Goal: Task Accomplishment & Management: Complete application form

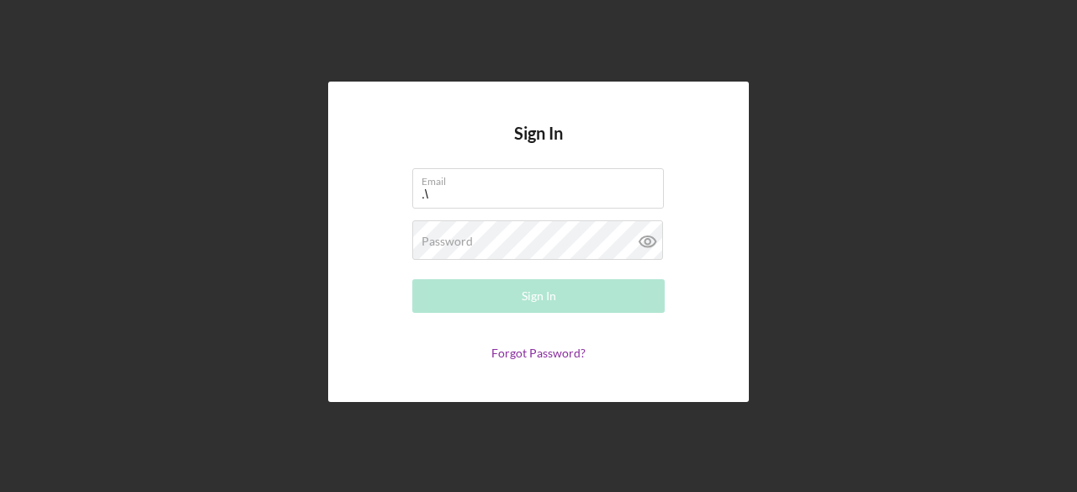
type input "."
type input "h"
type input "[EMAIL_ADDRESS][DOMAIN_NAME]"
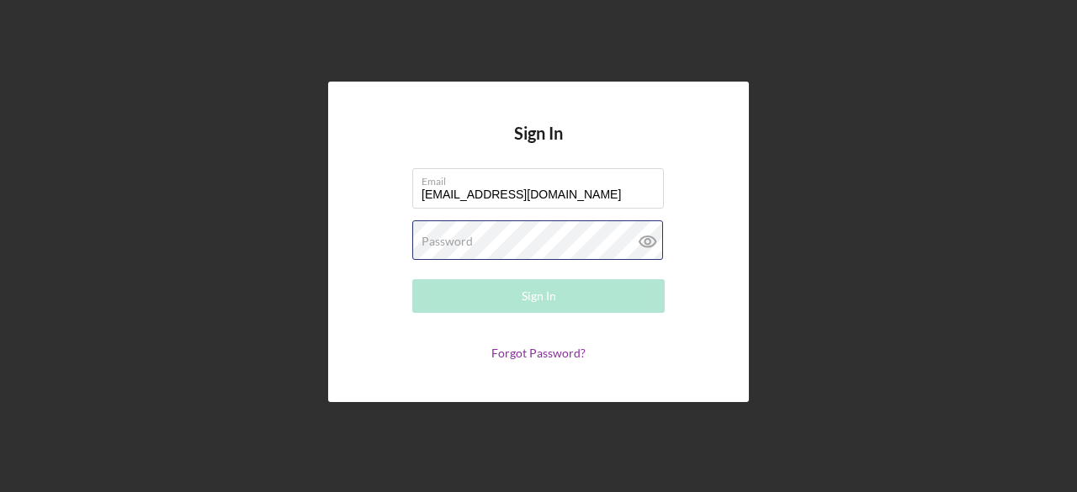
click at [572, 246] on div "Password Required" at bounding box center [538, 242] width 253 height 42
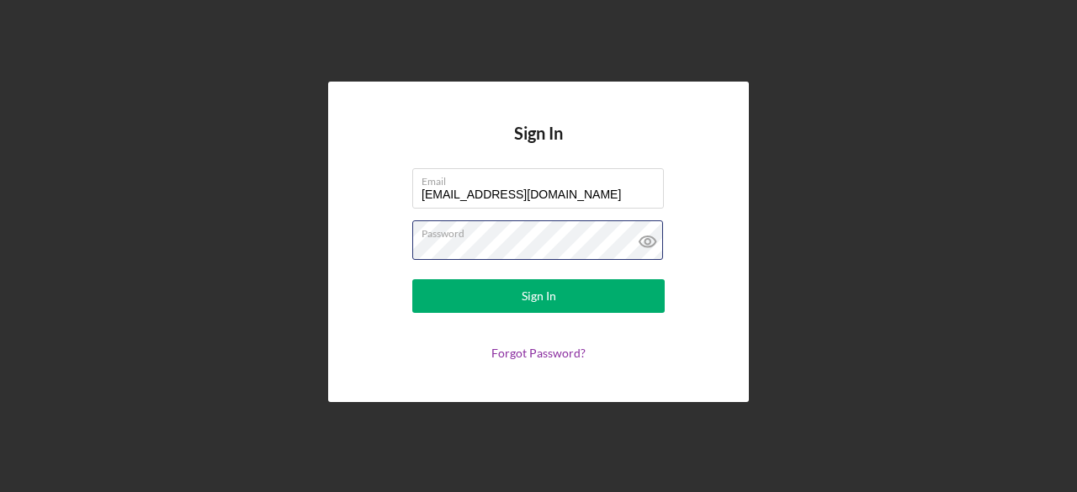
click at [412, 279] on button "Sign In" at bounding box center [538, 296] width 253 height 34
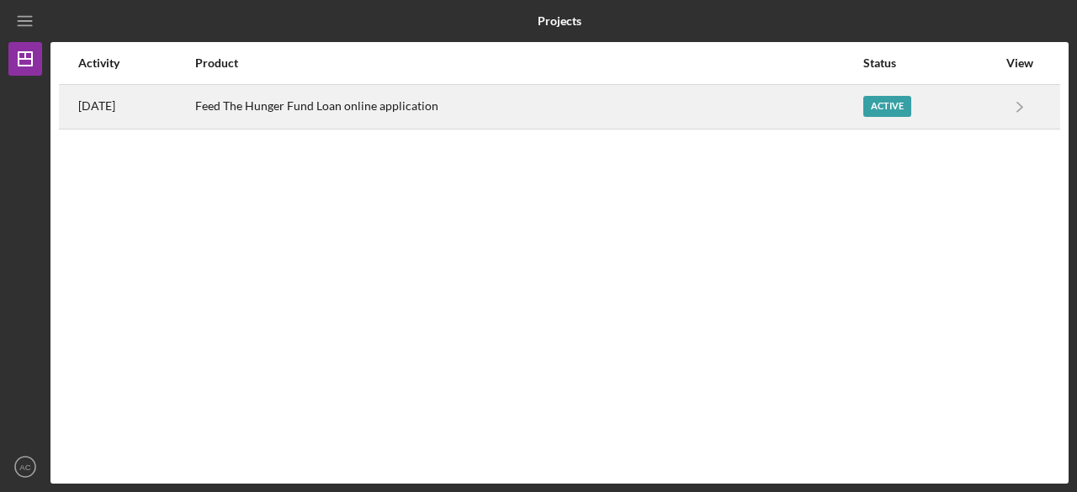
click at [892, 109] on div "Active" at bounding box center [888, 106] width 48 height 21
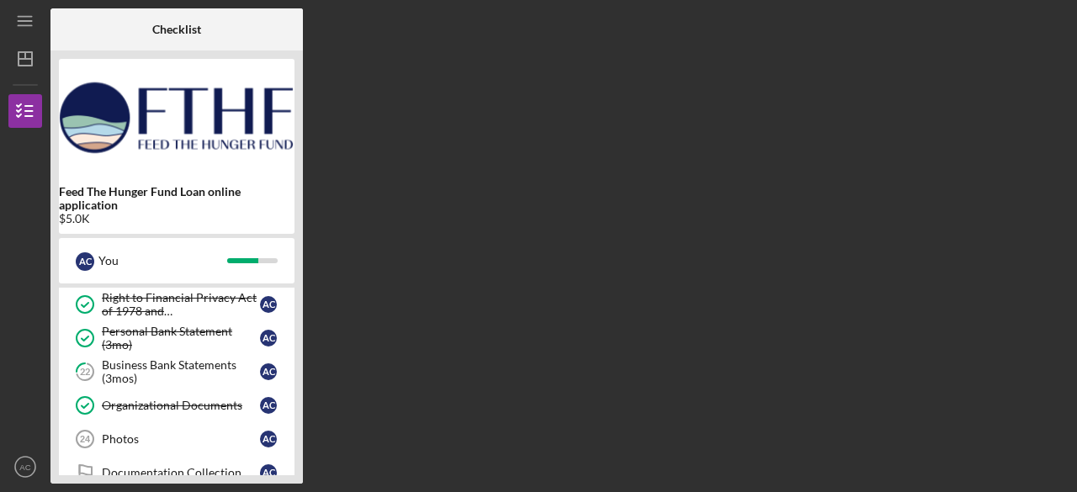
scroll to position [479, 0]
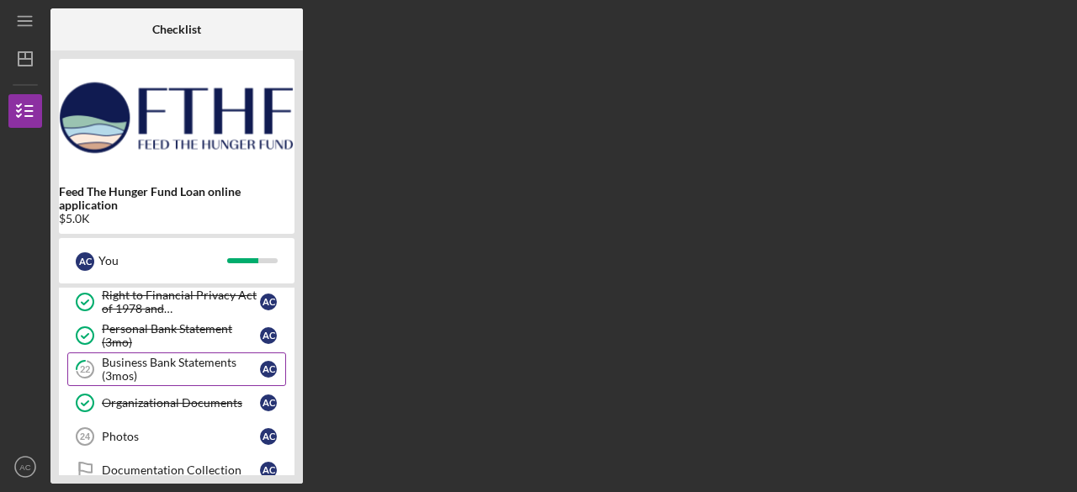
click at [226, 359] on div "Business Bank Statements (3mos)" at bounding box center [181, 369] width 158 height 27
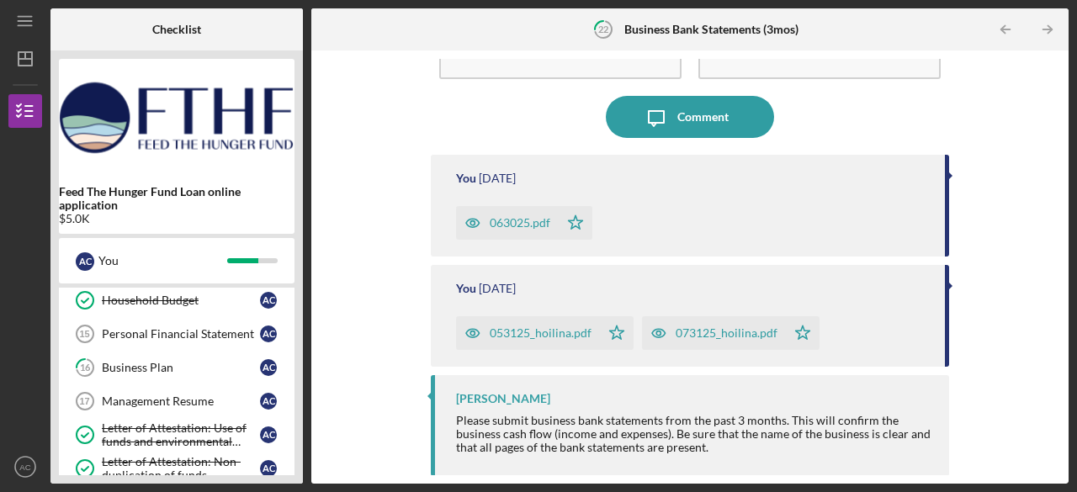
scroll to position [279, 0]
click at [222, 398] on div "Management Resume" at bounding box center [181, 400] width 158 height 13
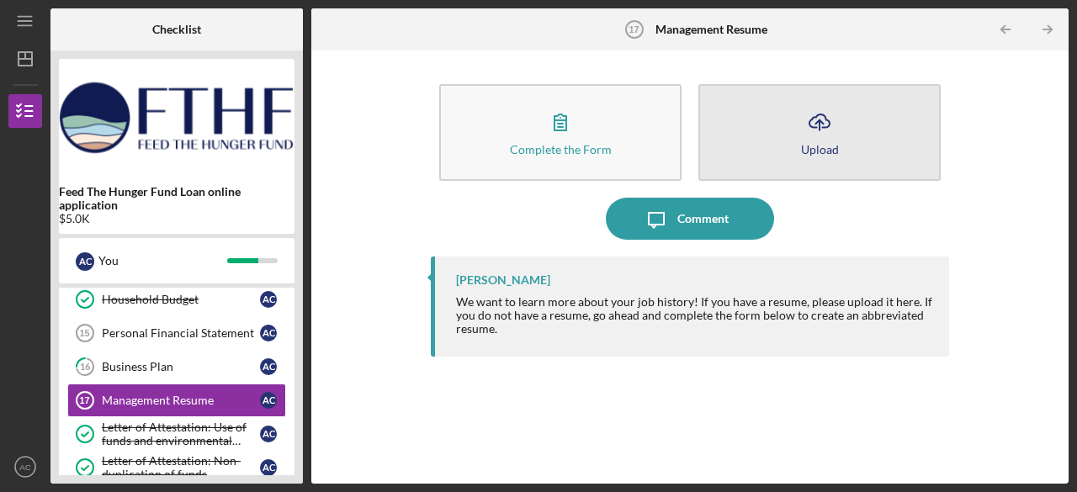
click at [768, 149] on button "Icon/Upload Upload" at bounding box center [820, 132] width 242 height 97
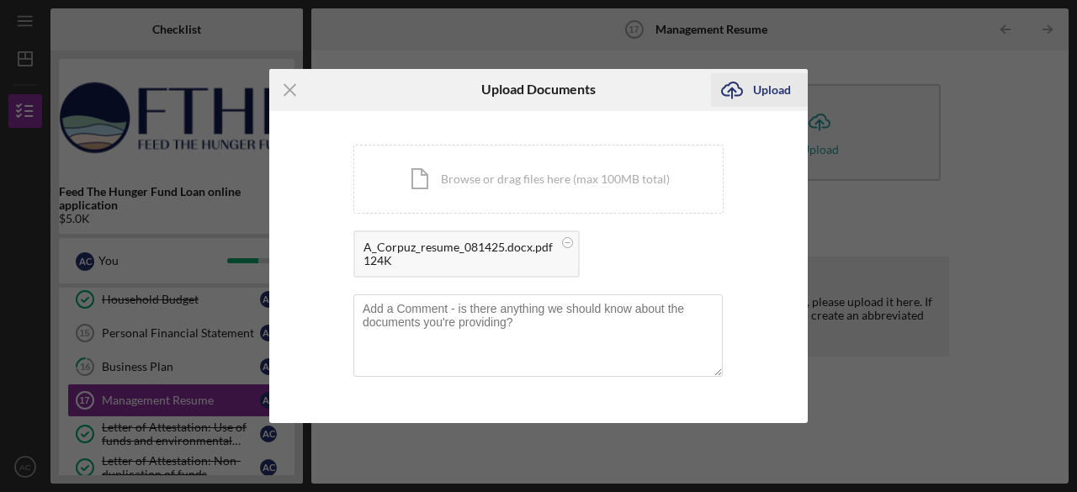
click at [783, 92] on div "Upload" at bounding box center [772, 90] width 38 height 34
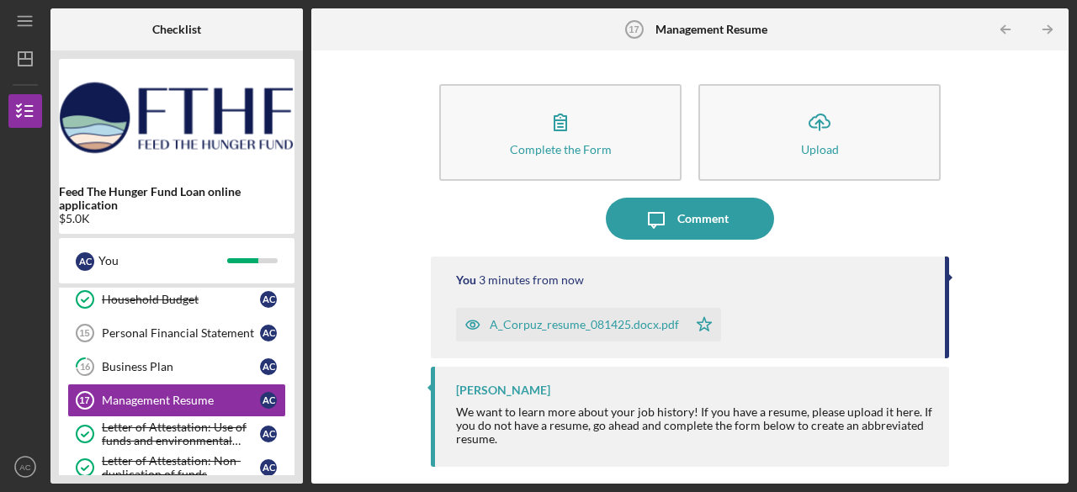
click at [359, 248] on div "Complete the Form Form Icon/Upload Upload Icon/Message Comment You 3 minutes fr…" at bounding box center [690, 267] width 741 height 417
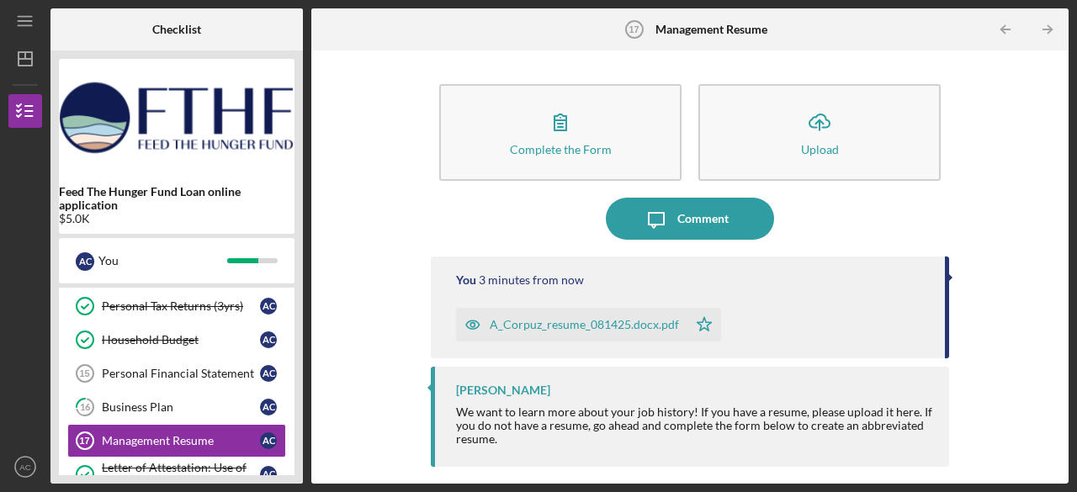
scroll to position [238, 0]
click at [207, 409] on div "Business Plan" at bounding box center [181, 408] width 158 height 13
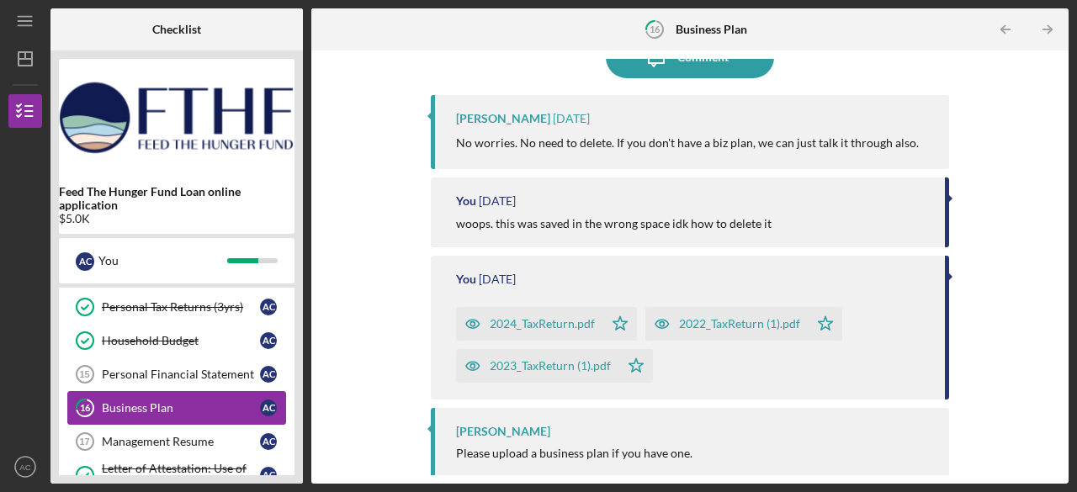
scroll to position [163, 0]
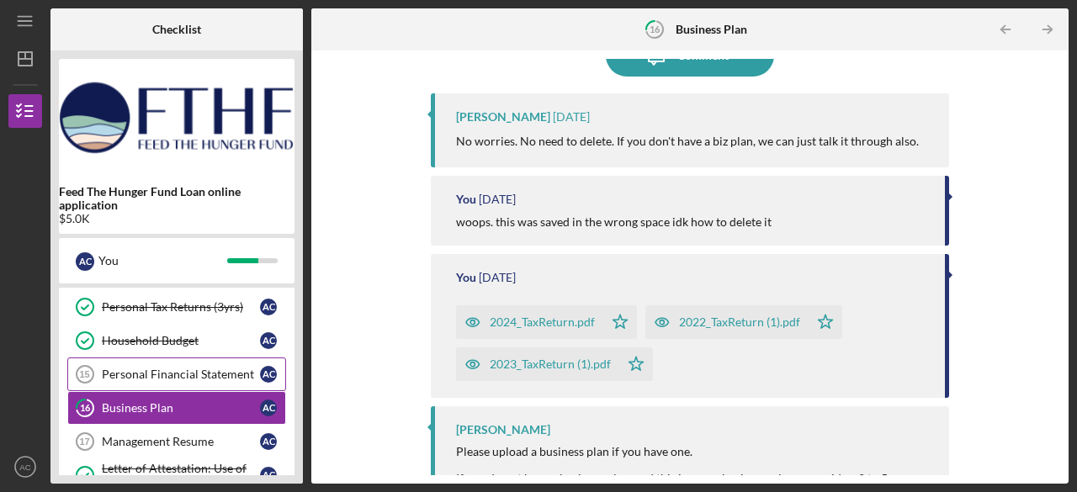
click at [213, 382] on link "Personal Financial Statement 15 Personal Financial Statement A C" at bounding box center [176, 375] width 219 height 34
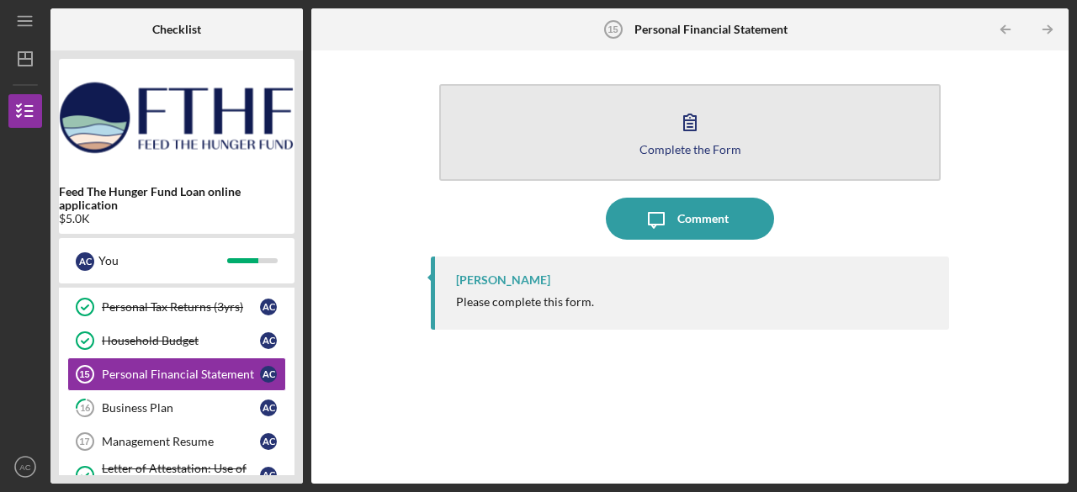
click at [715, 149] on div "Complete the Form" at bounding box center [691, 149] width 102 height 13
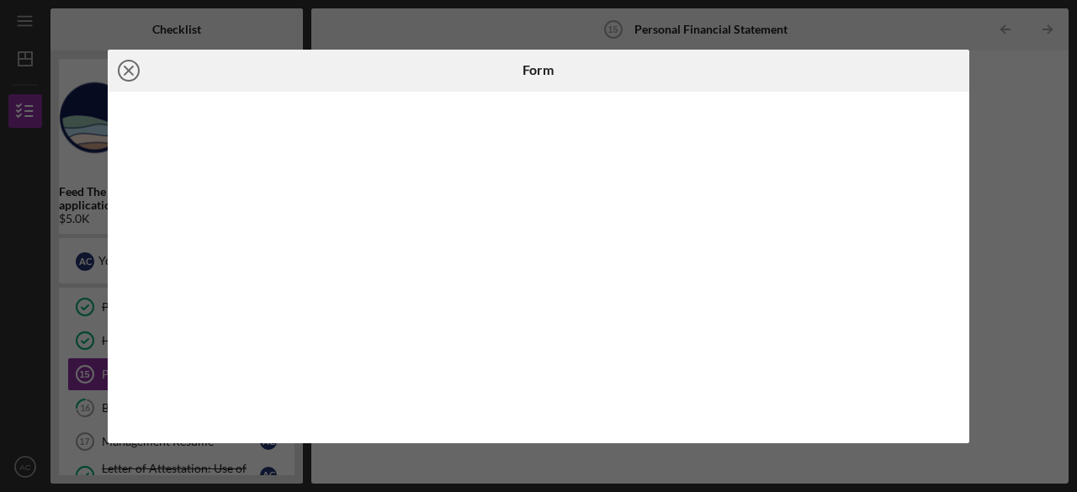
click at [128, 70] on line at bounding box center [129, 70] width 8 height 8
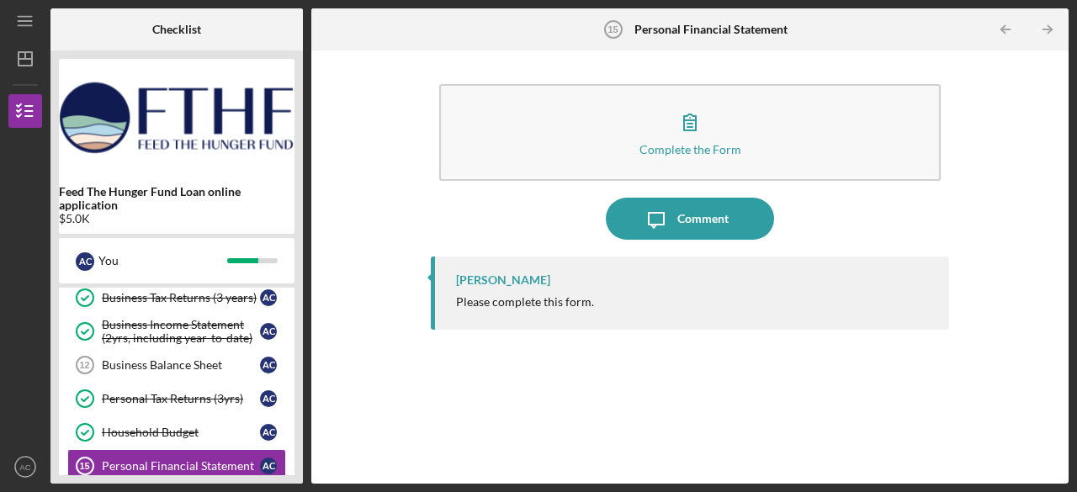
scroll to position [155, 0]
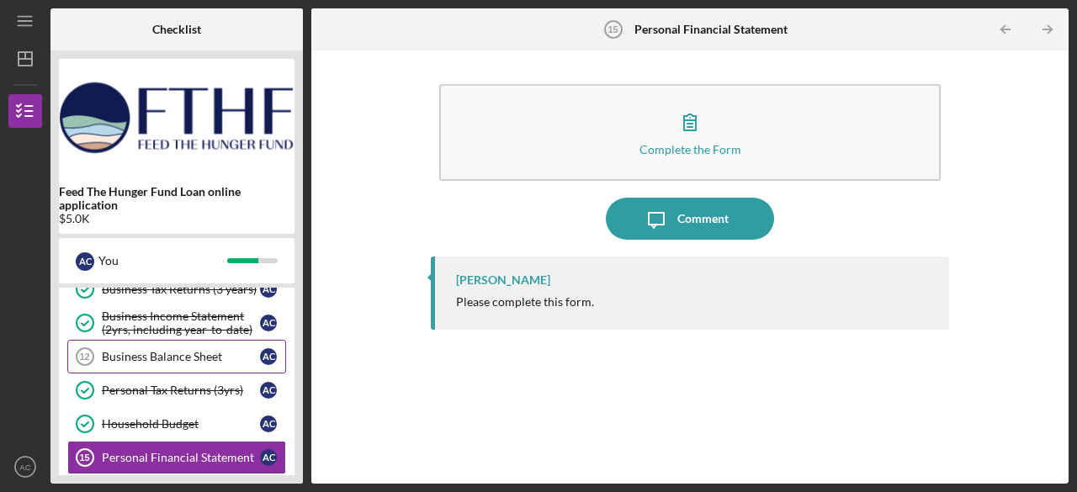
click at [223, 359] on div "Business Balance Sheet" at bounding box center [181, 356] width 158 height 13
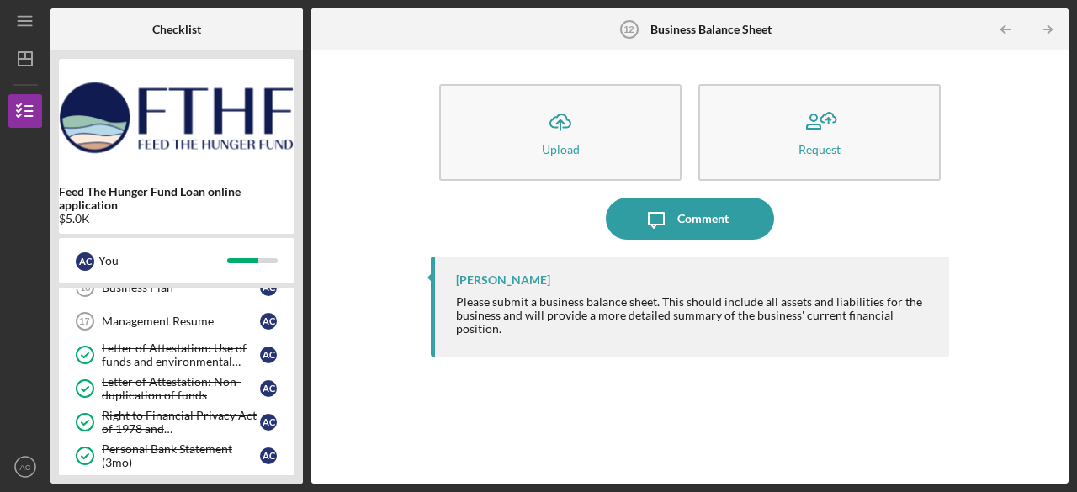
scroll to position [357, 0]
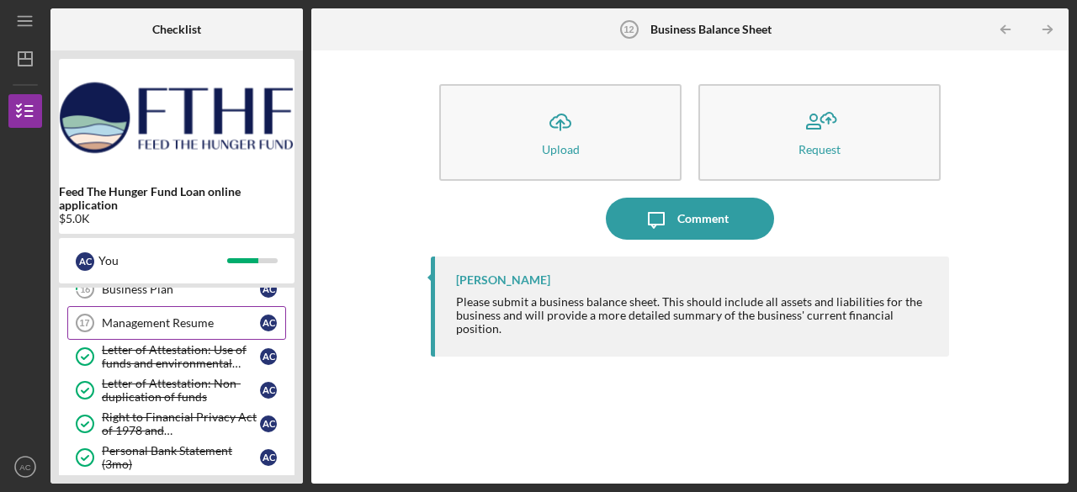
click at [210, 317] on div "Management Resume" at bounding box center [181, 323] width 158 height 13
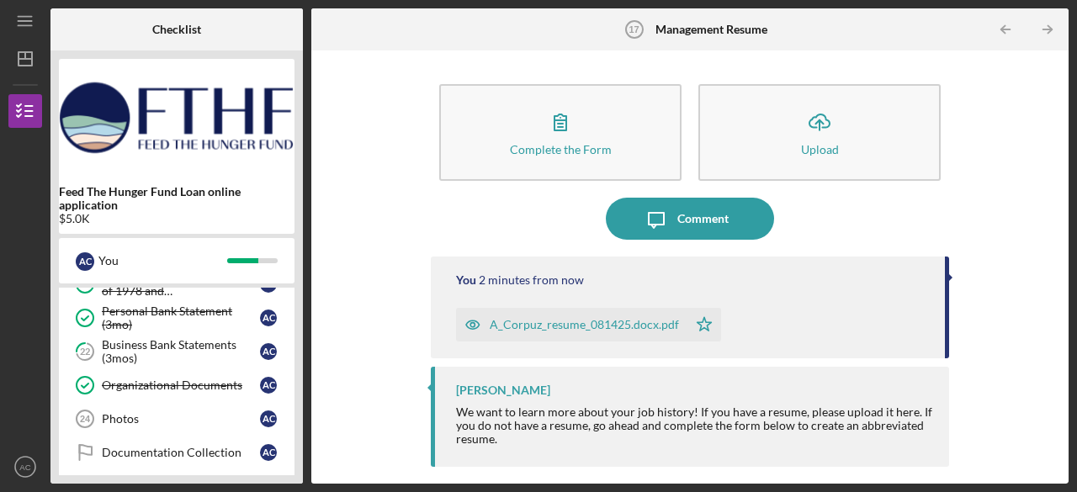
scroll to position [572, 0]
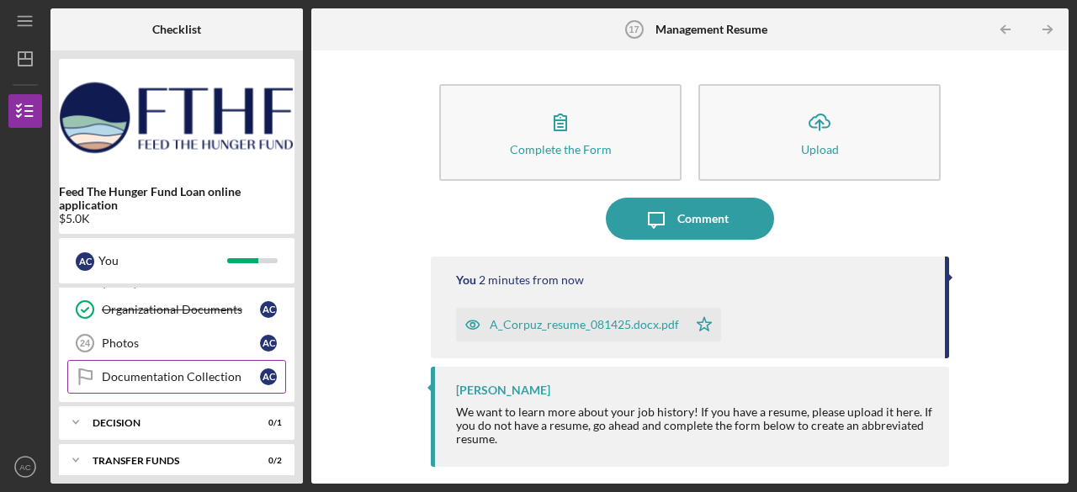
click at [222, 370] on div "Documentation Collection" at bounding box center [181, 376] width 158 height 13
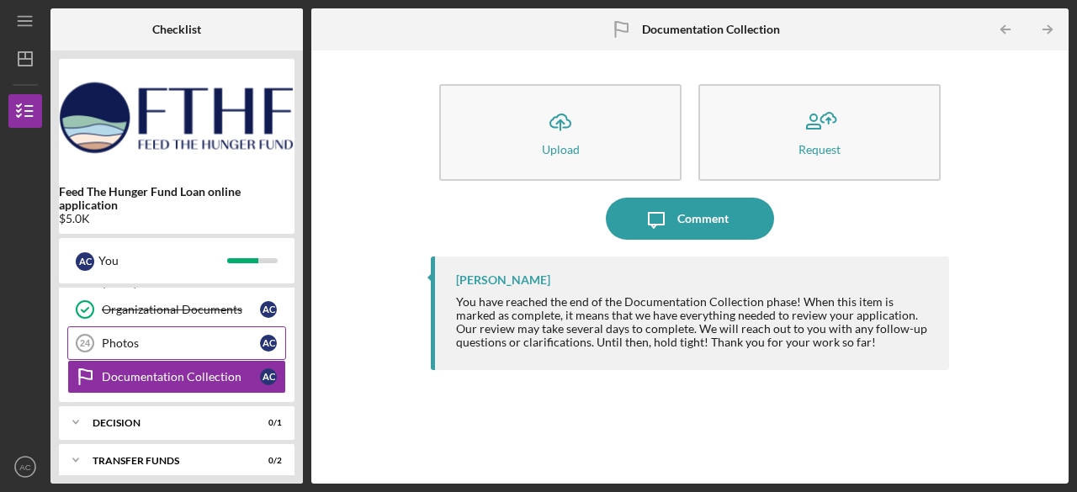
click at [217, 337] on div "Photos" at bounding box center [181, 343] width 158 height 13
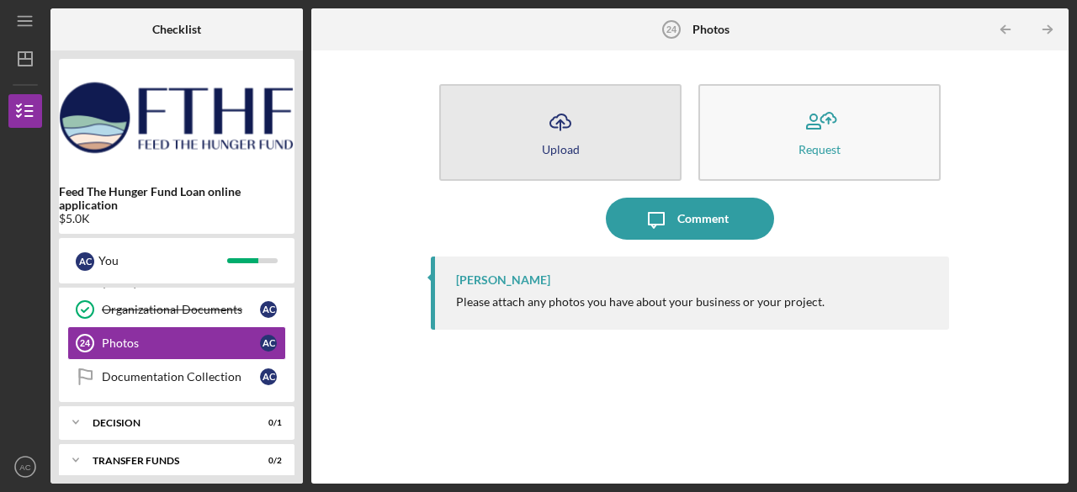
click at [554, 154] on div "Upload" at bounding box center [561, 149] width 38 height 13
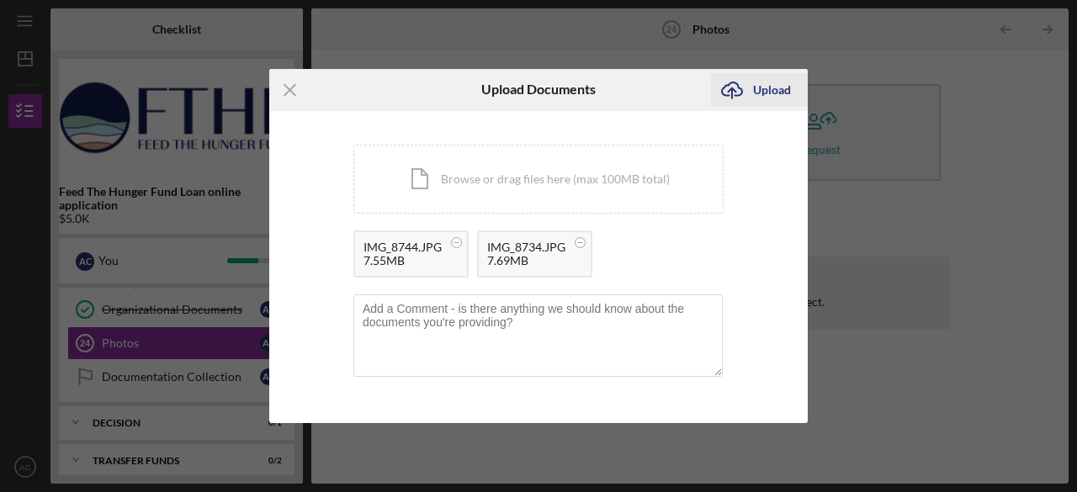
click at [788, 87] on div "Upload" at bounding box center [772, 90] width 38 height 34
